Goal: Task Accomplishment & Management: Use online tool/utility

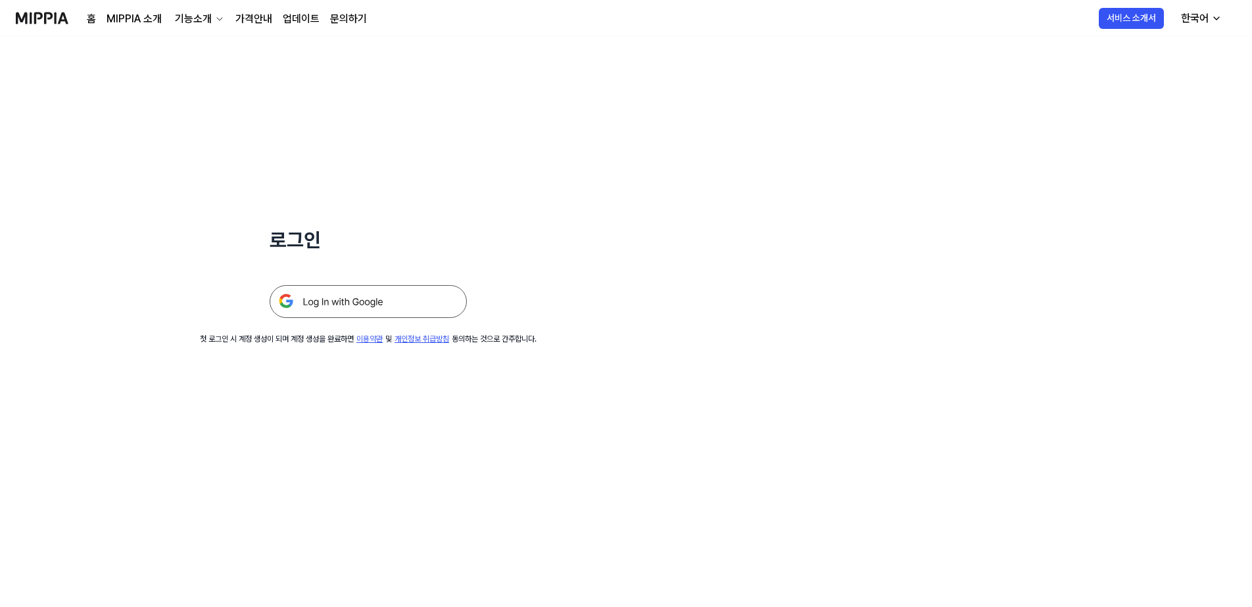
click at [412, 300] on img at bounding box center [368, 301] width 197 height 33
click at [361, 306] on img at bounding box center [368, 301] width 197 height 33
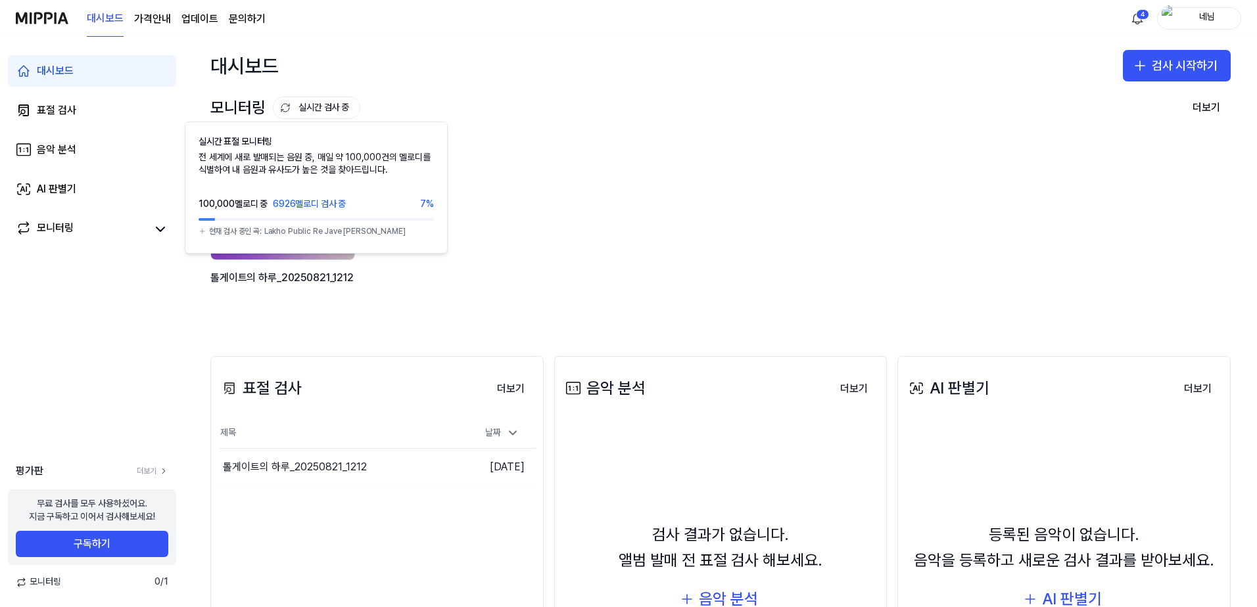
click at [333, 102] on button "실시간 검사 중" at bounding box center [316, 108] width 87 height 22
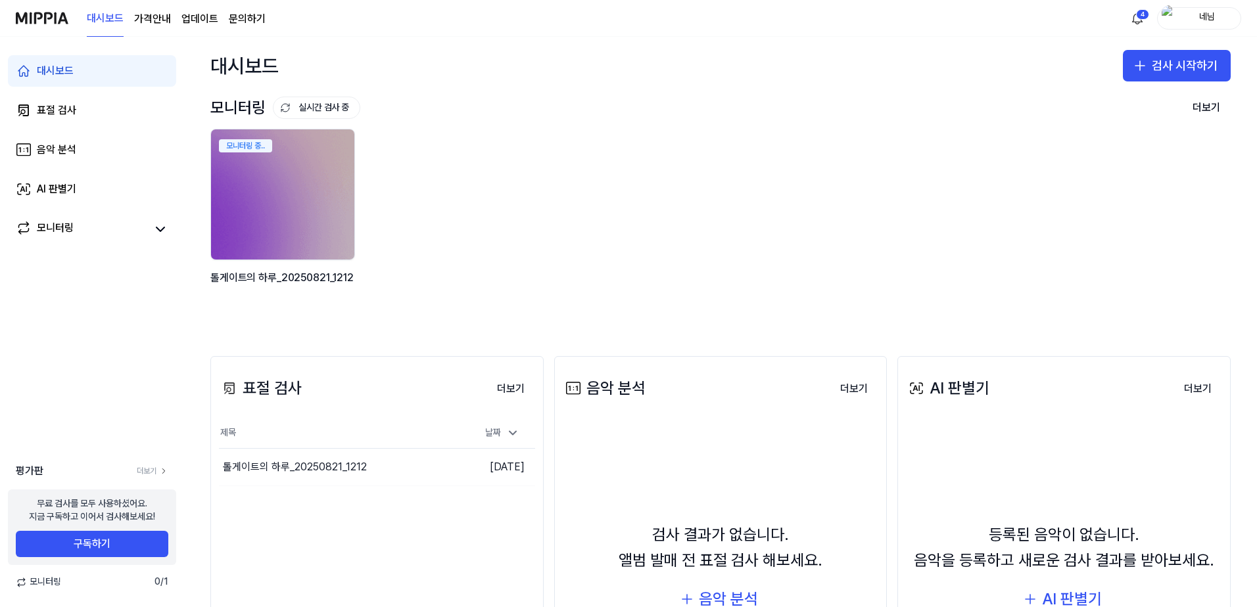
click at [887, 240] on div "모니터링 중.. 톨게이트의 하루_20250821_1212" at bounding box center [710, 223] width 1020 height 188
